Goal: Transaction & Acquisition: Obtain resource

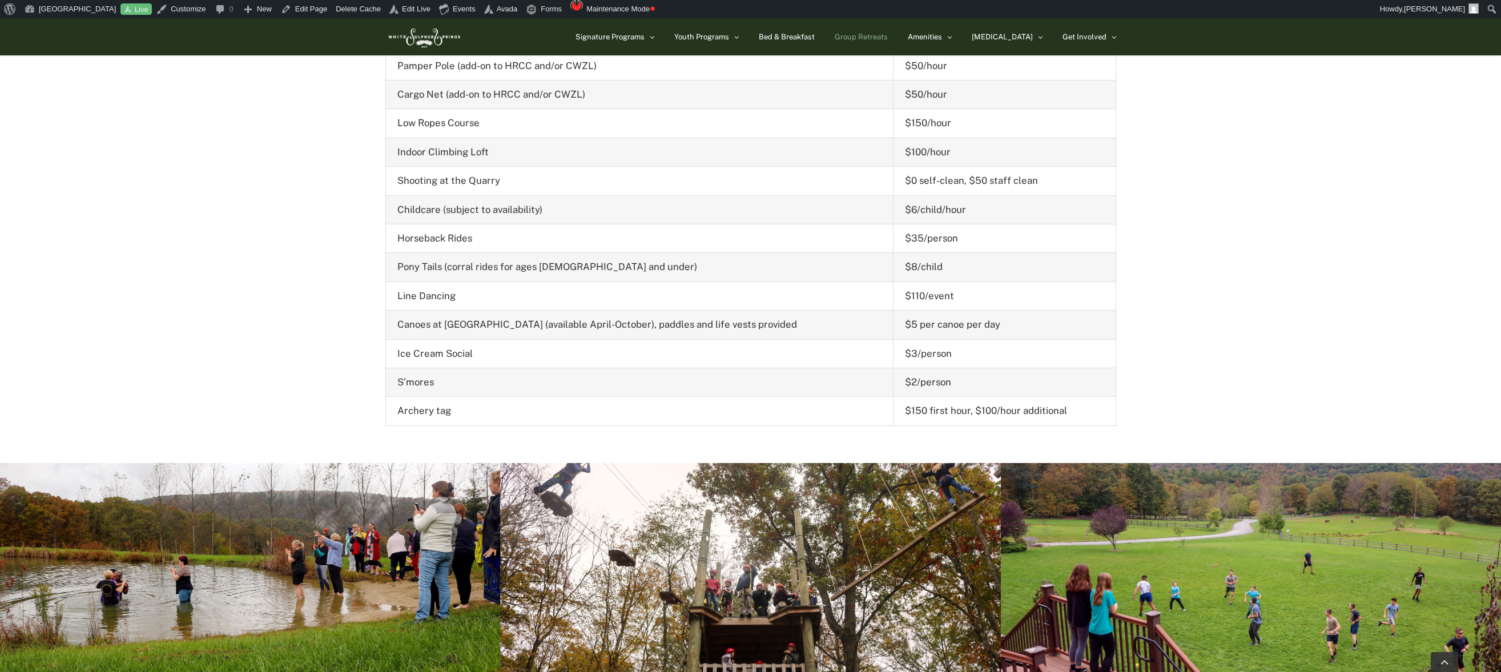
scroll to position [4910, 0]
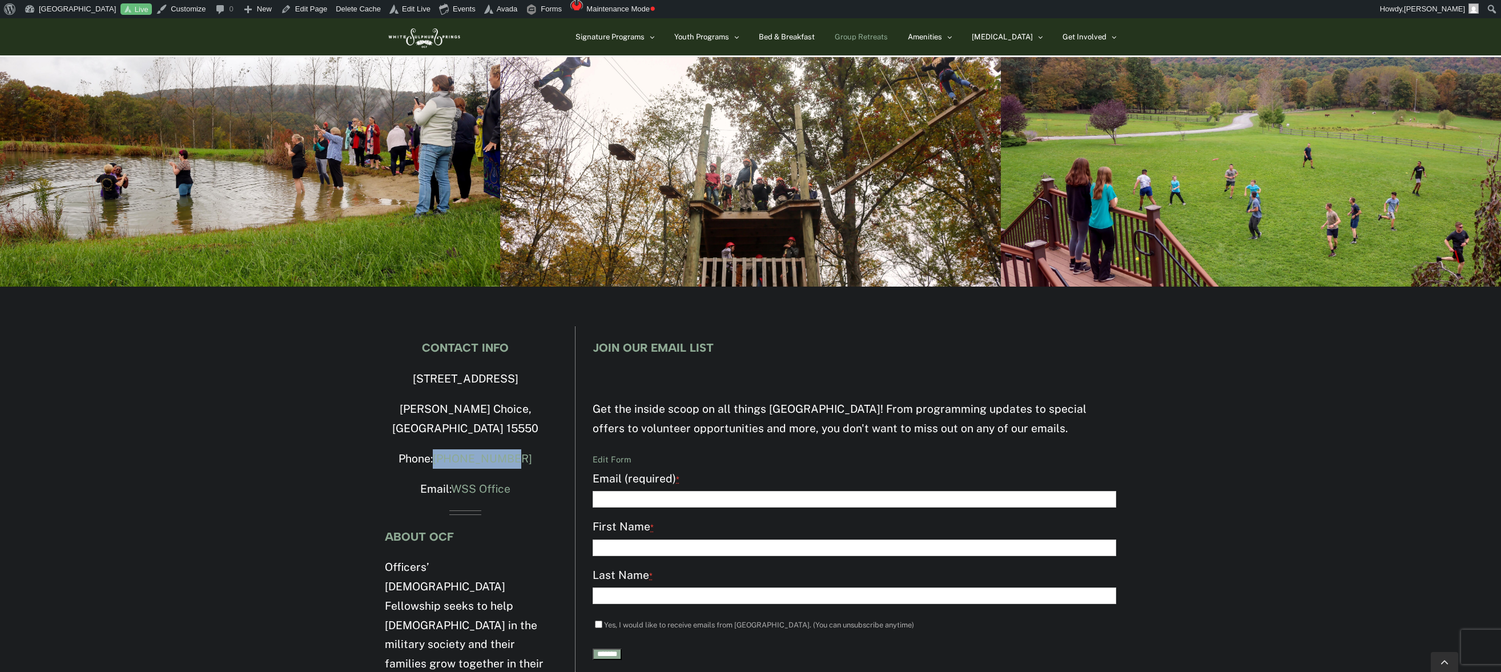
drag, startPoint x: 530, startPoint y: 325, endPoint x: 461, endPoint y: 337, distance: 70.7
click at [447, 449] on p "Phone: 814-623-5583" at bounding box center [465, 458] width 161 height 19
copy link "[PHONE_NUMBER]"
click at [343, 373] on div "CONTACT INFO 4500 Milligans Cove Road Manns Choice, PA 15550 Phone: 814-623-558…" at bounding box center [750, 573] width 1501 height 573
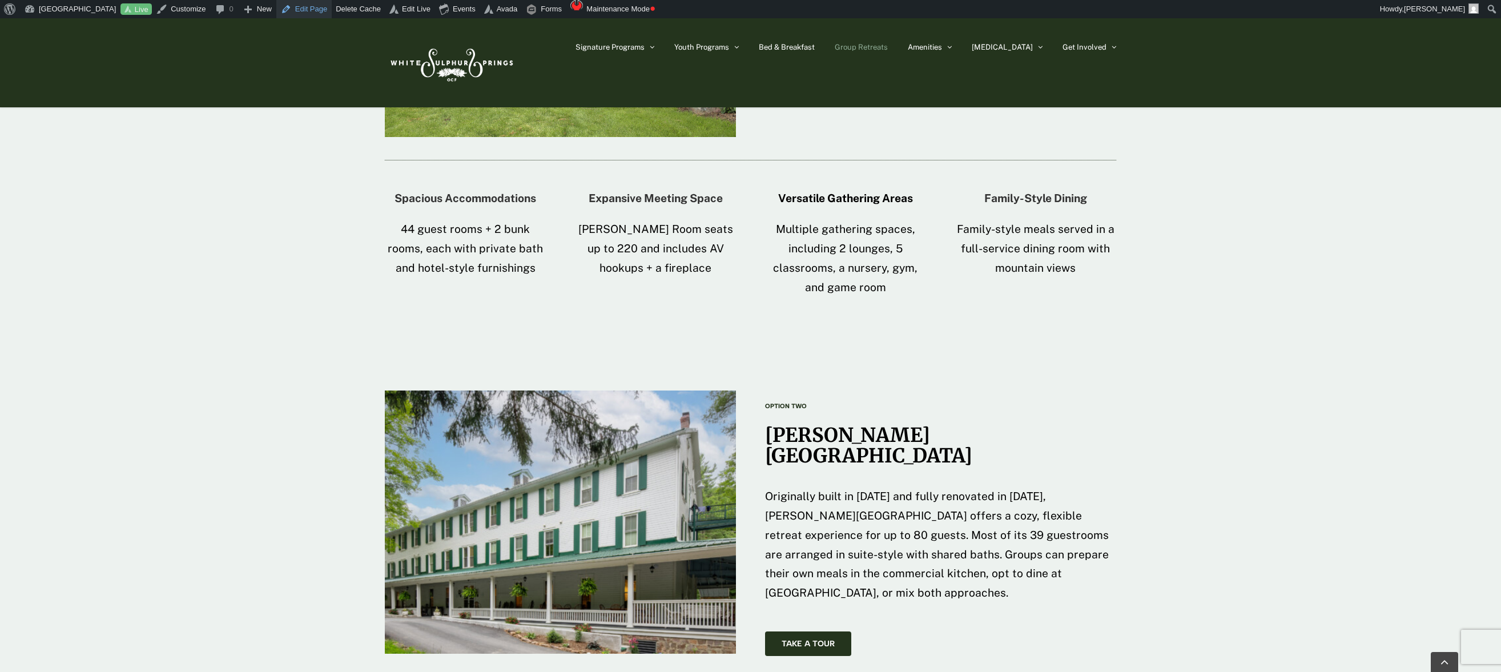
scroll to position [1472, 0]
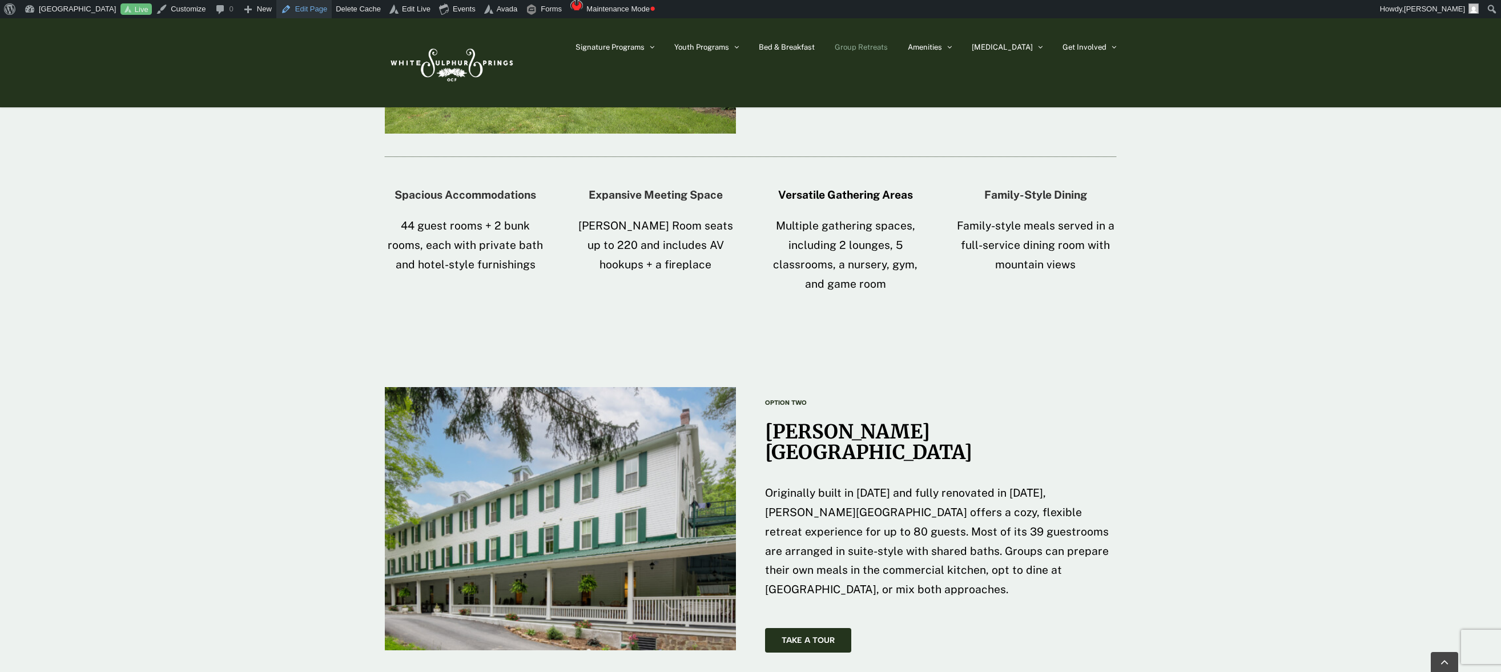
click at [305, 10] on link "Edit Page" at bounding box center [303, 9] width 55 height 18
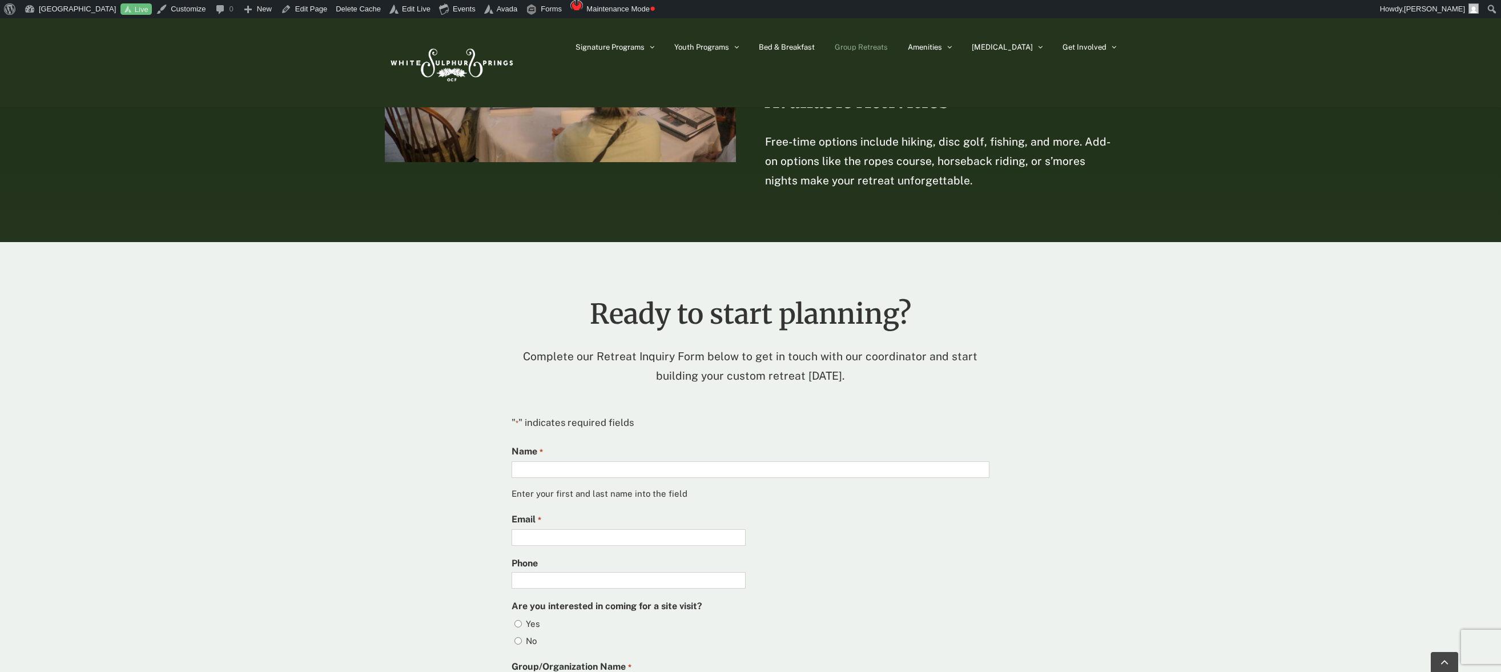
scroll to position [2696, 0]
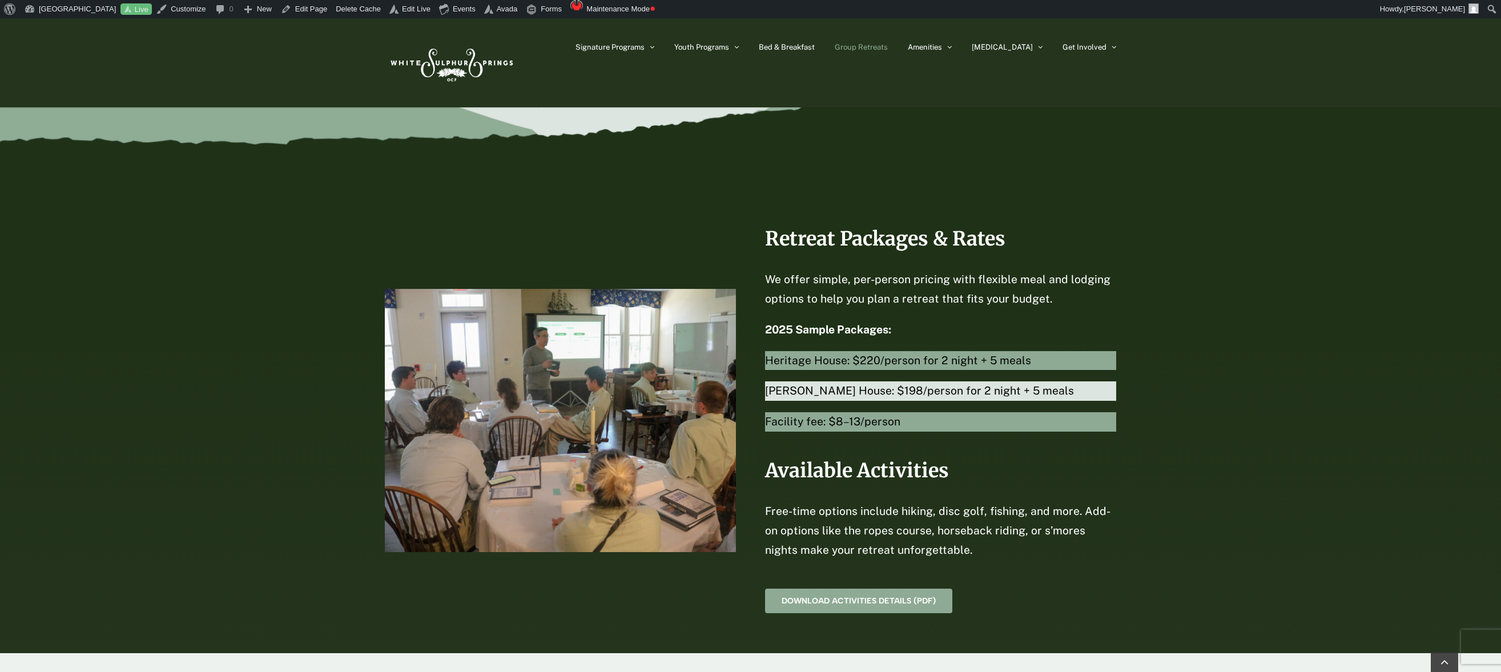
scroll to position [2337, 0]
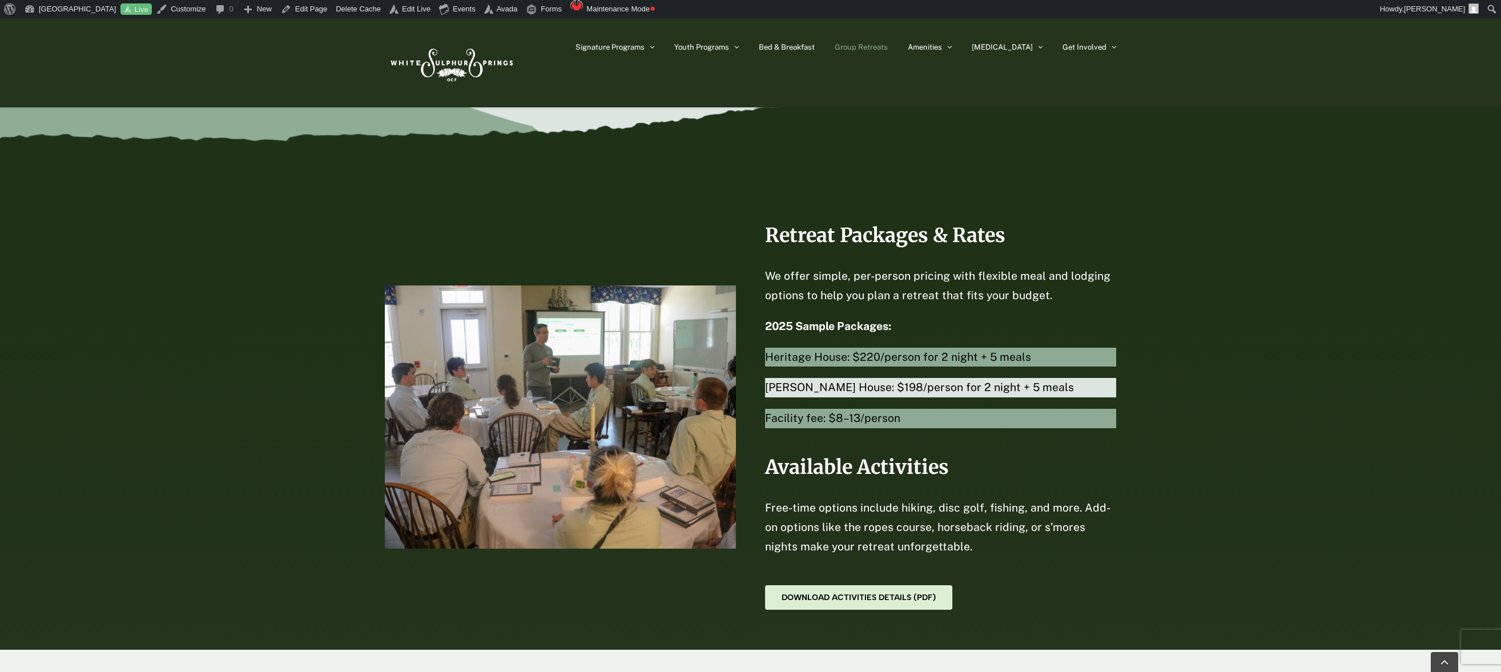
click at [863, 593] on span "Download Activities Details (PDF)" at bounding box center [858, 598] width 154 height 10
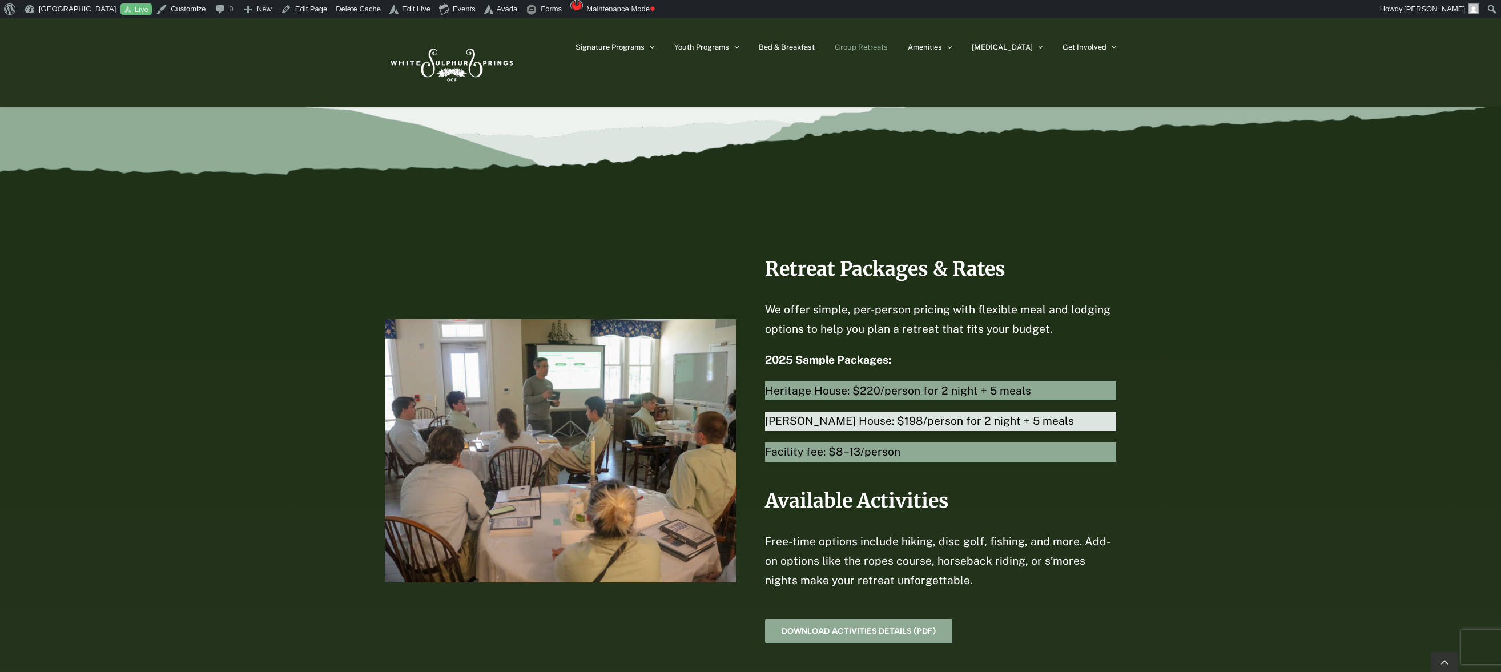
scroll to position [2250, 0]
